Goal: Information Seeking & Learning: Learn about a topic

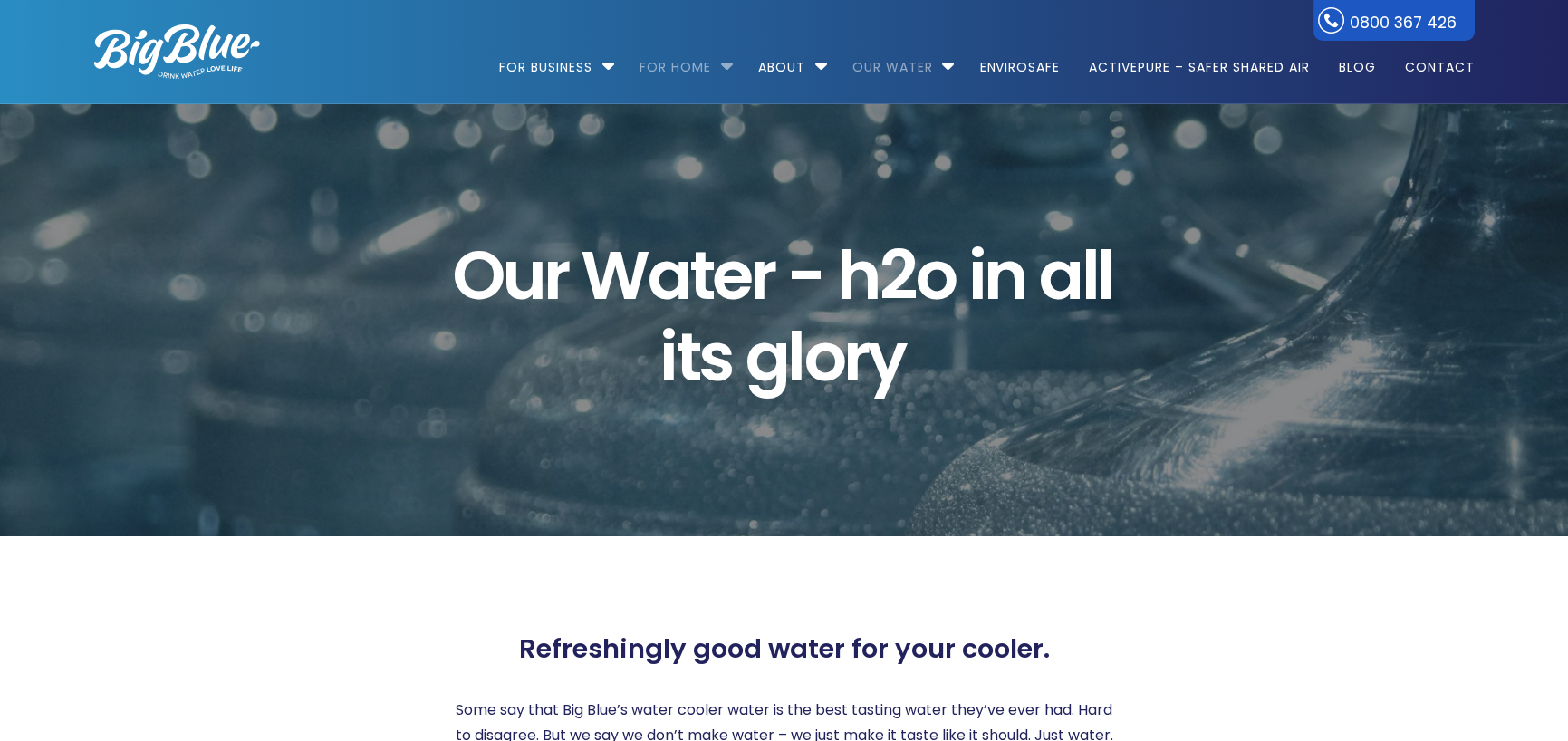
click at [672, 63] on link "For Home" at bounding box center [675, 58] width 97 height 116
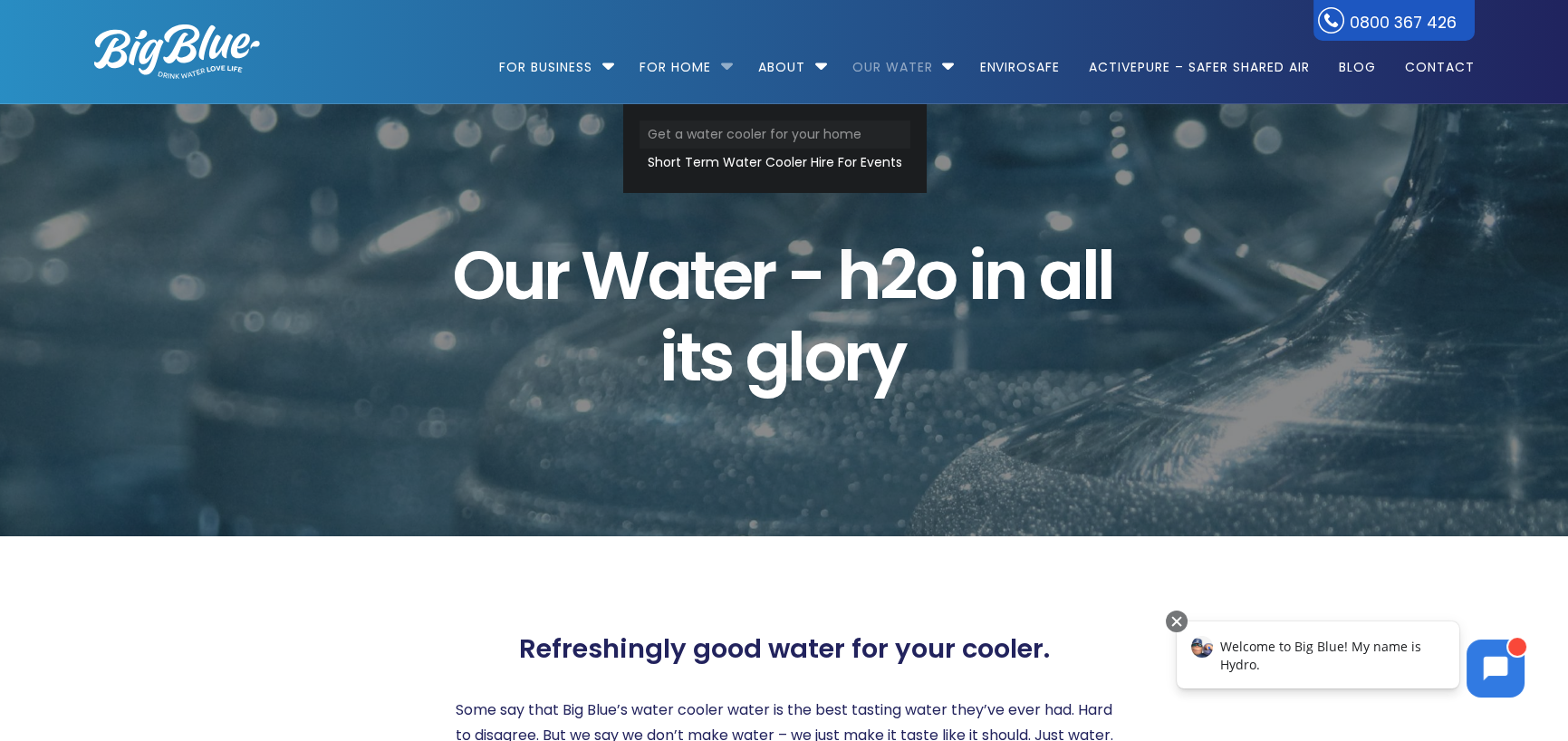
click at [693, 140] on link "Get a water cooler for your home" at bounding box center [774, 134] width 271 height 28
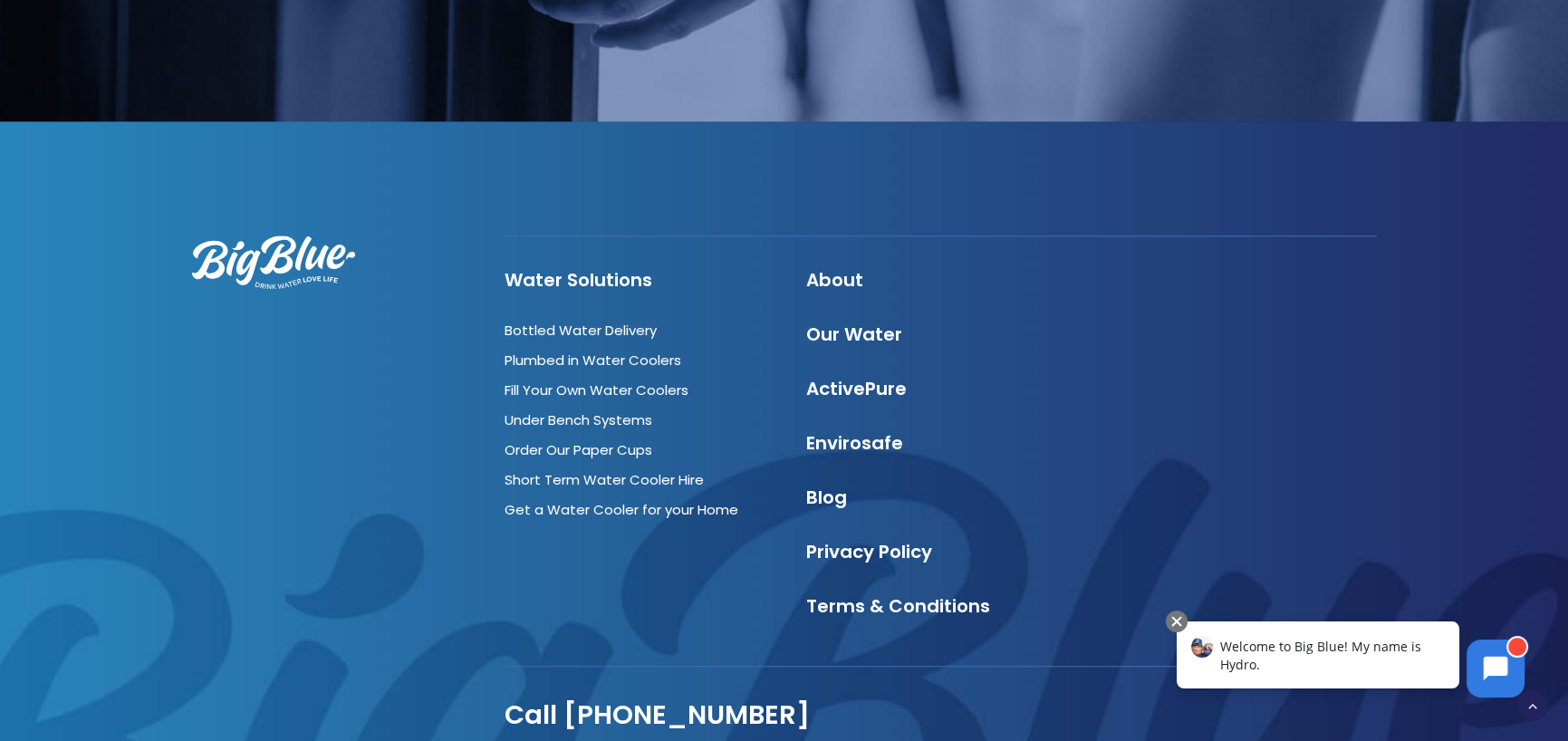
scroll to position [3618, 0]
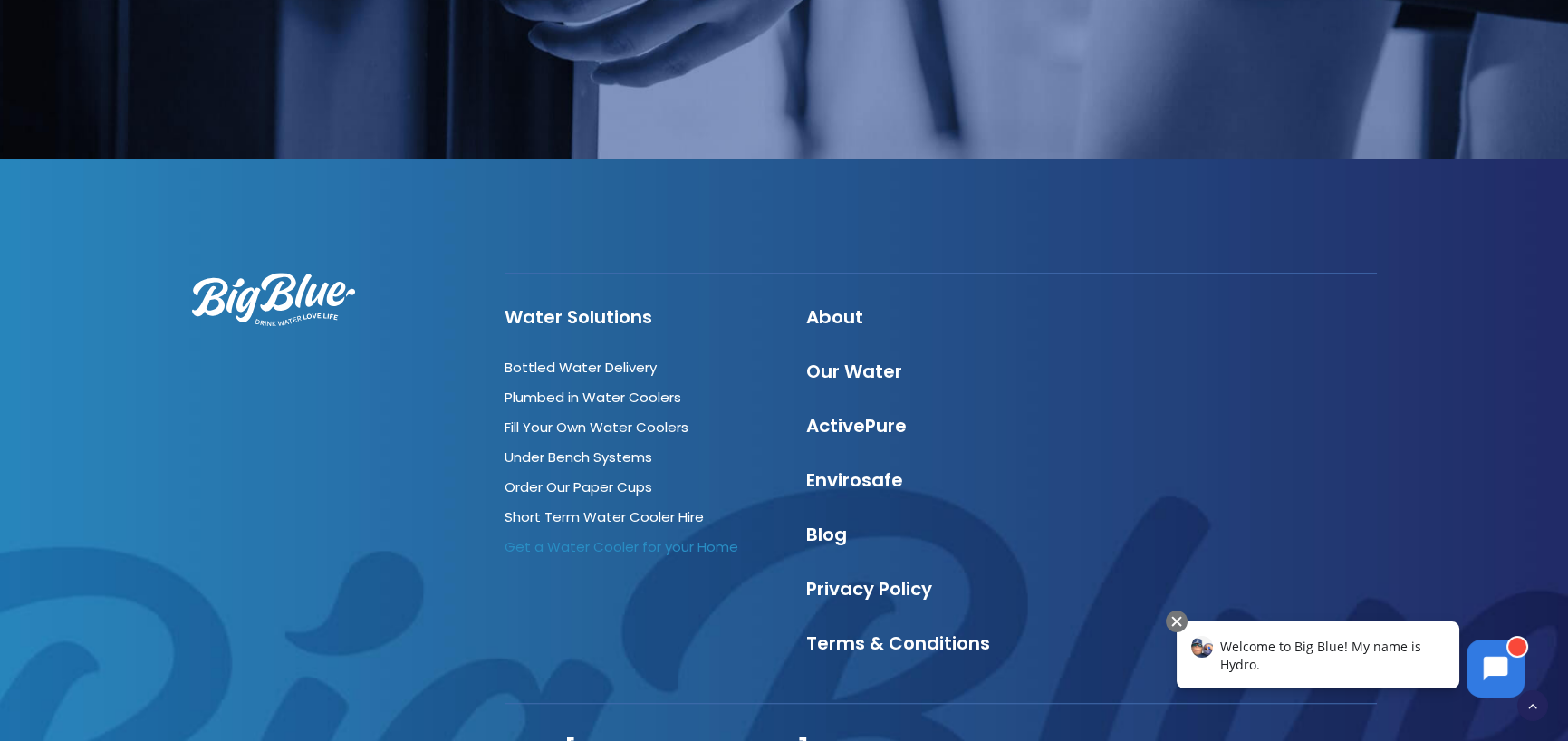
click at [571, 538] on link "Get a Water Cooler for your Home" at bounding box center [620, 547] width 234 height 19
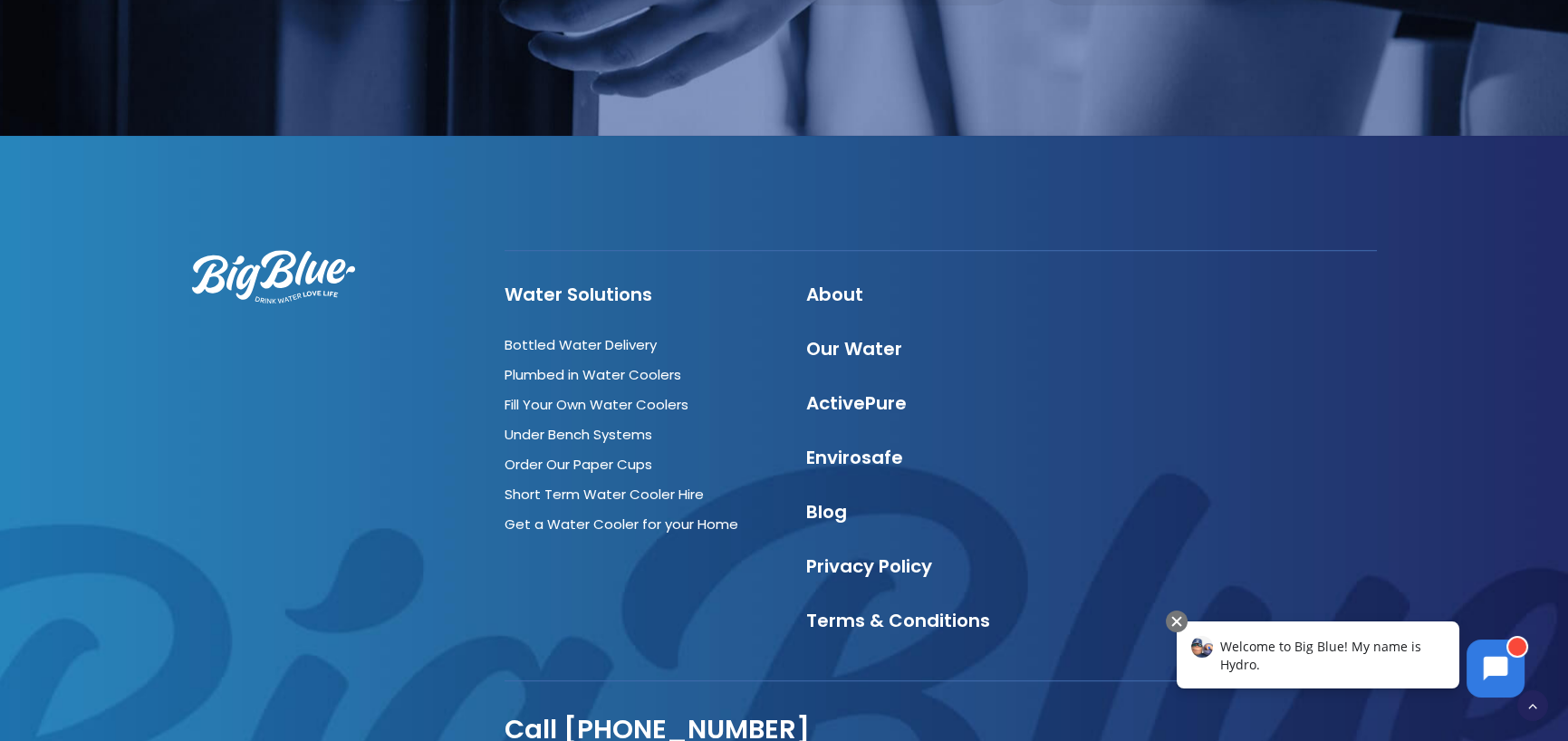
scroll to position [3733, 0]
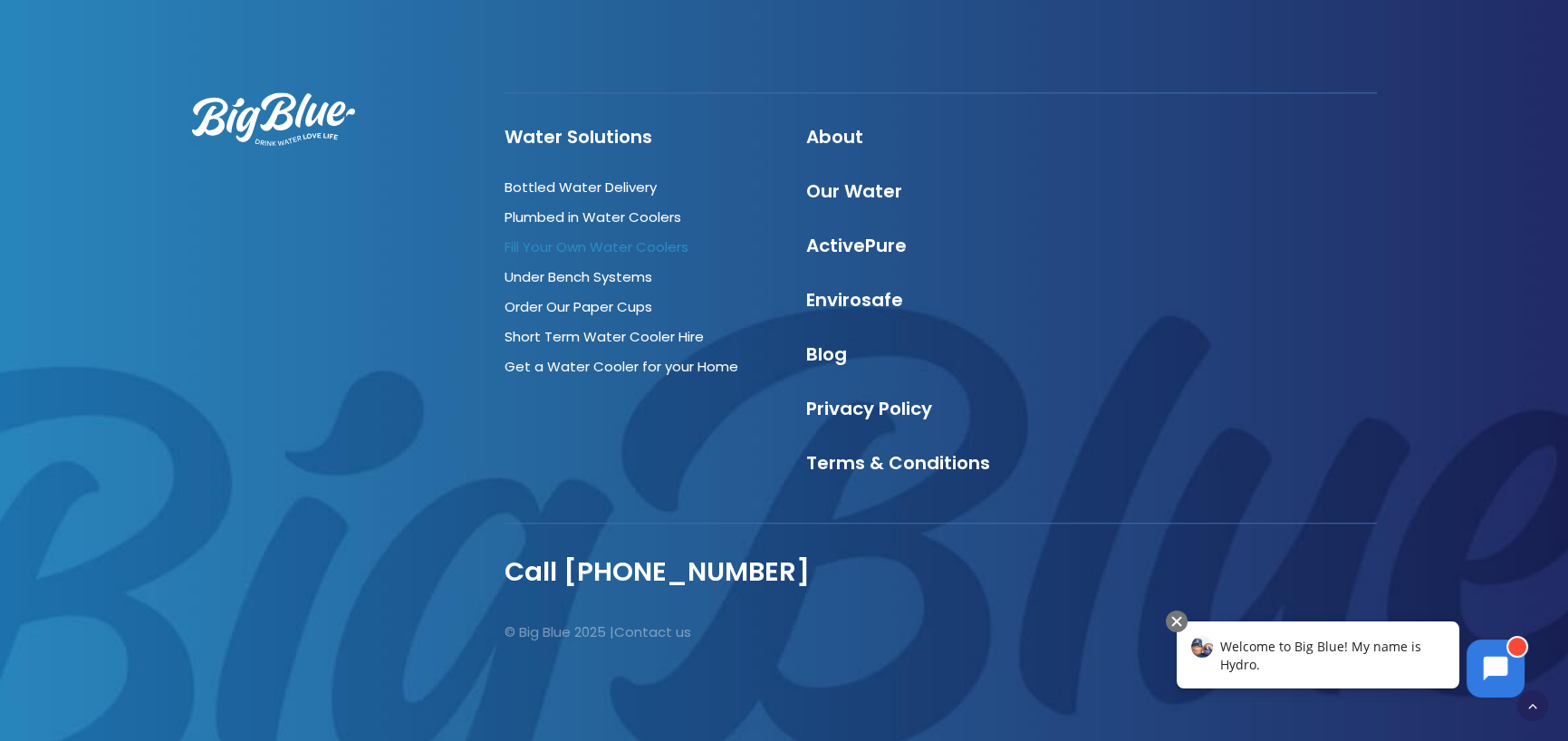
click at [560, 244] on link "Fill Your Own Water Coolers" at bounding box center [596, 247] width 183 height 19
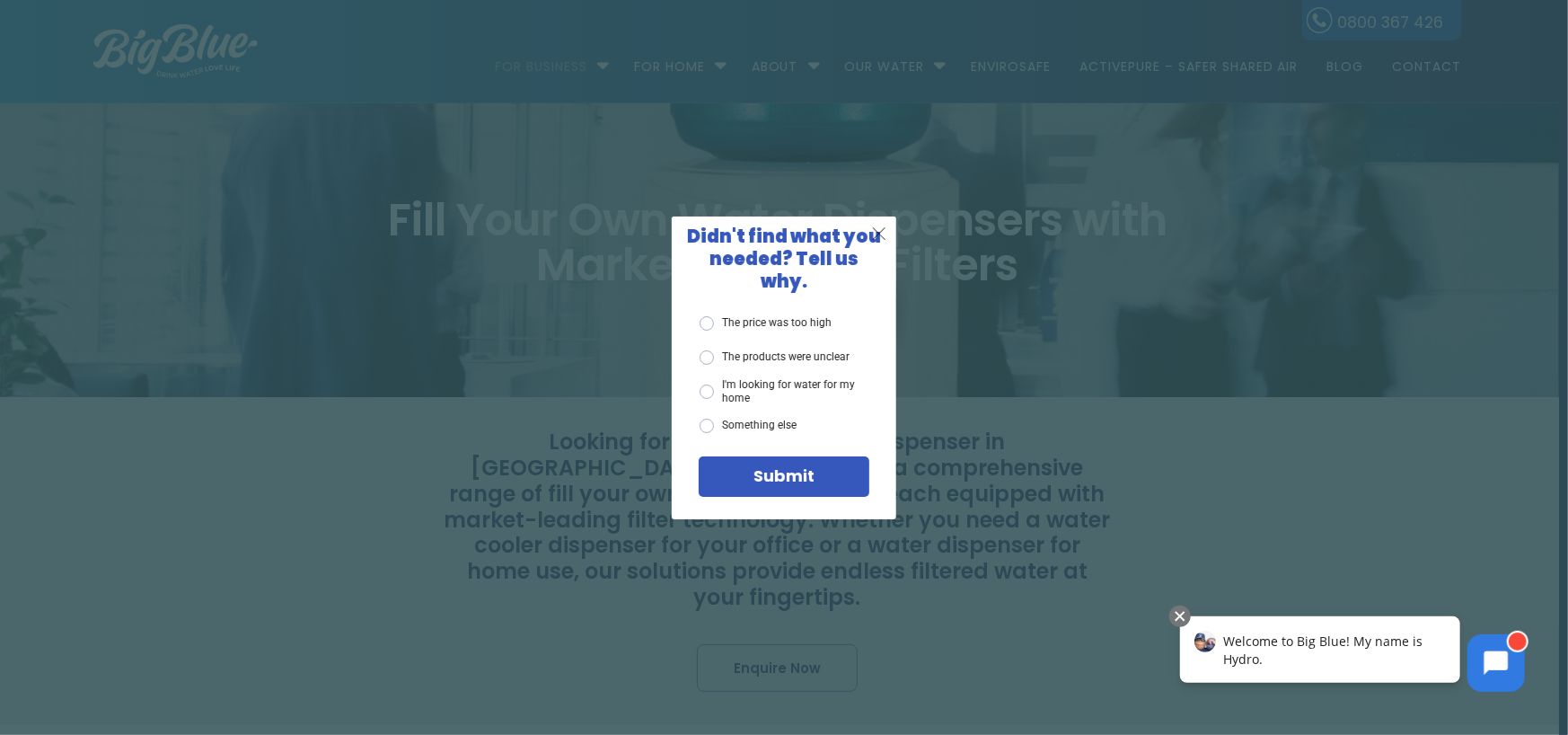
click at [878, 242] on span "X" at bounding box center [879, 233] width 17 height 23
